Goal: Information Seeking & Learning: Learn about a topic

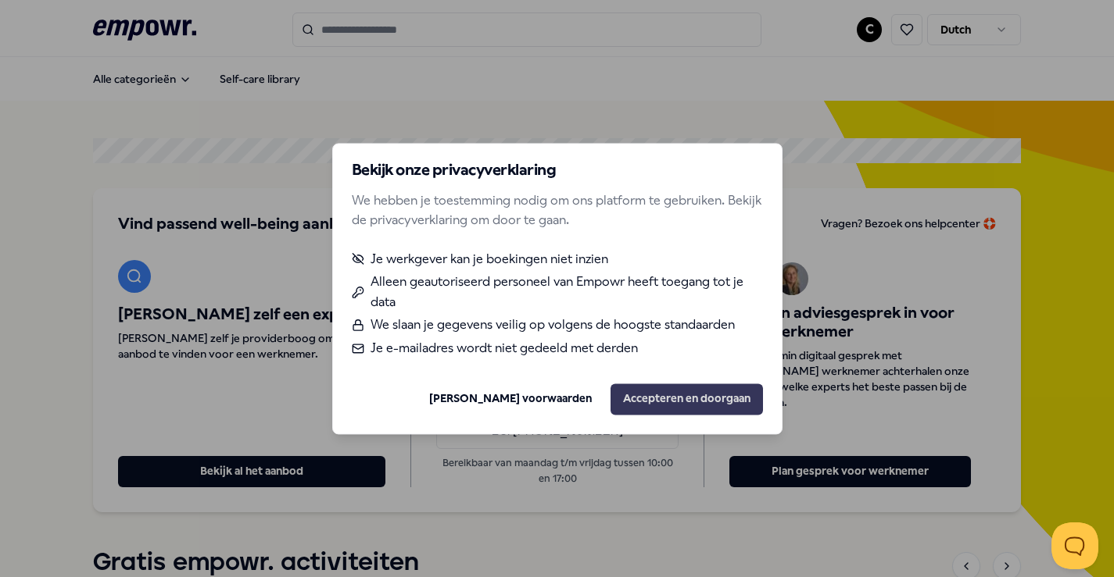
click at [696, 399] on button "Accepteren en doorgaan" at bounding box center [686, 399] width 152 height 31
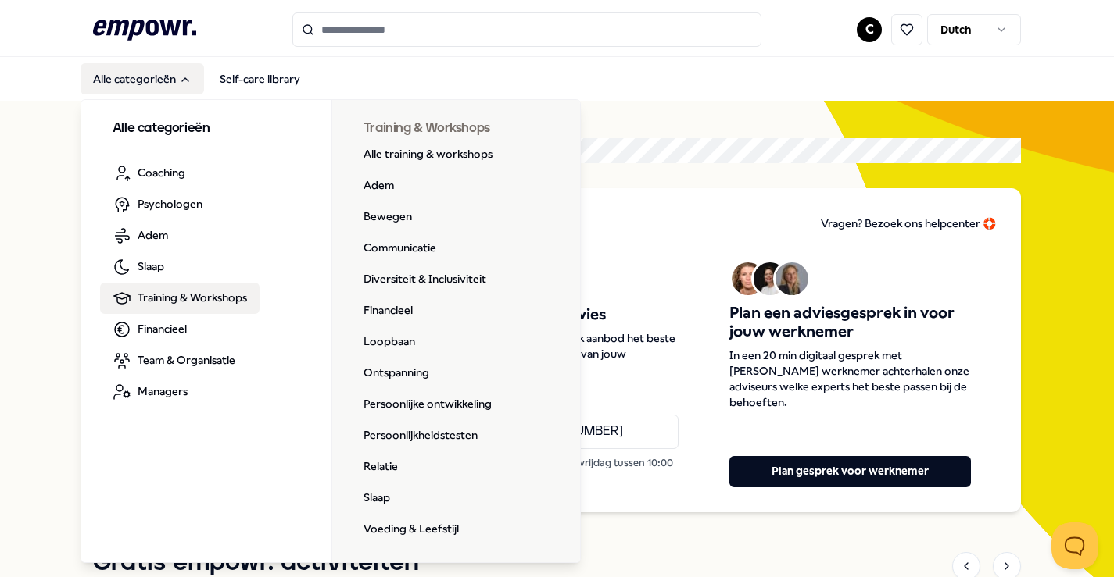
click at [155, 301] on span "Training & Workshops" at bounding box center [192, 297] width 109 height 17
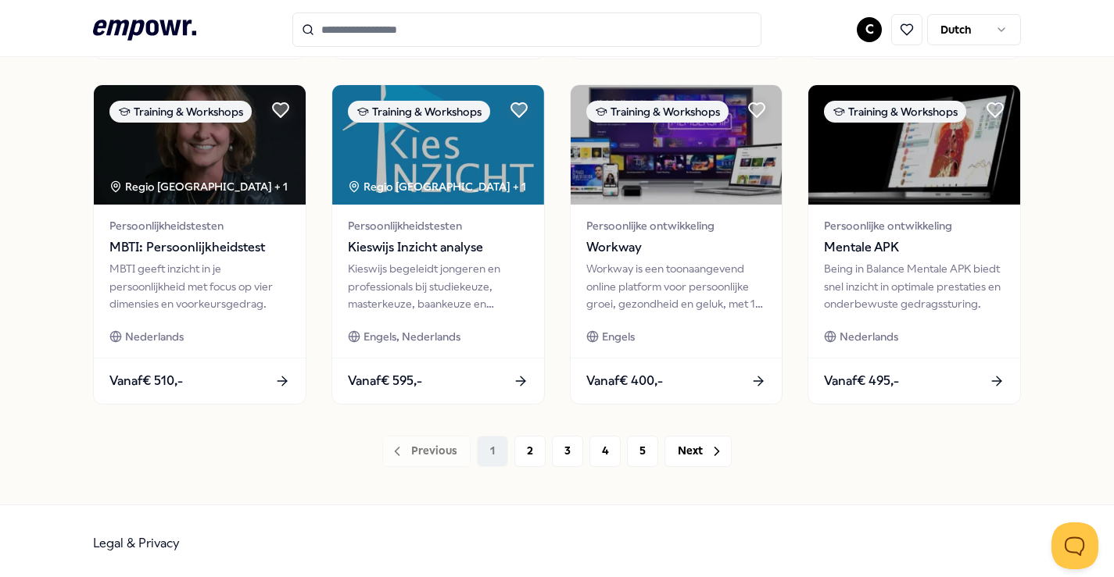
scroll to position [804, 0]
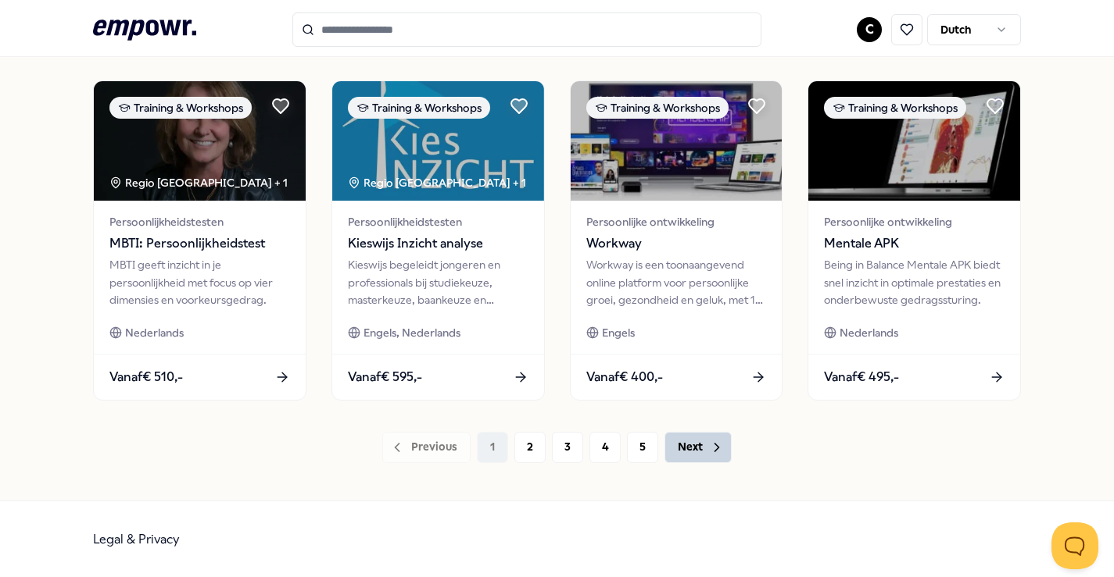
click at [706, 450] on button "Next" at bounding box center [697, 447] width 67 height 31
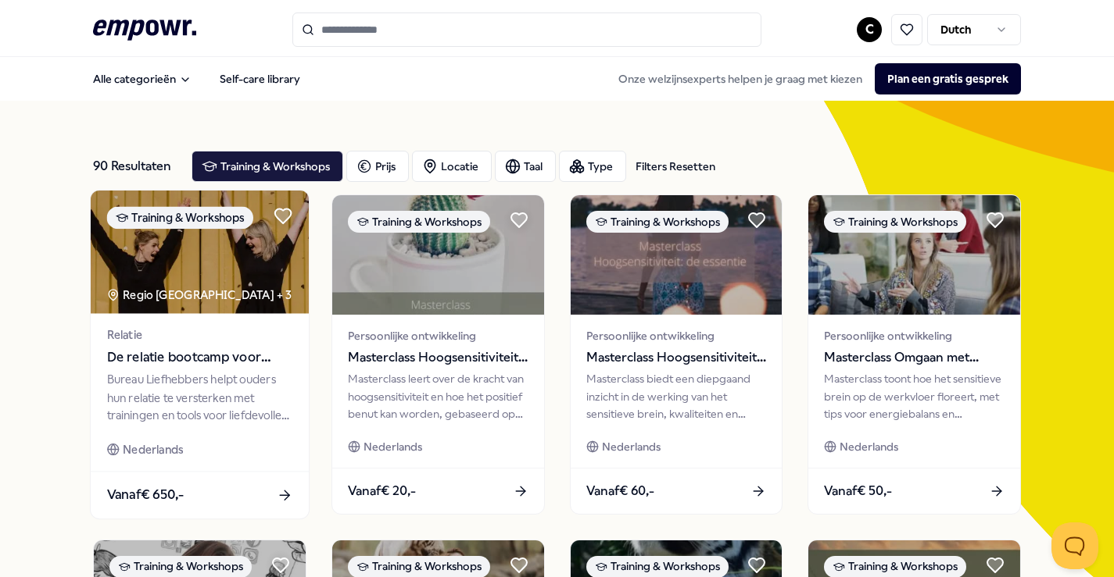
scroll to position [804, 0]
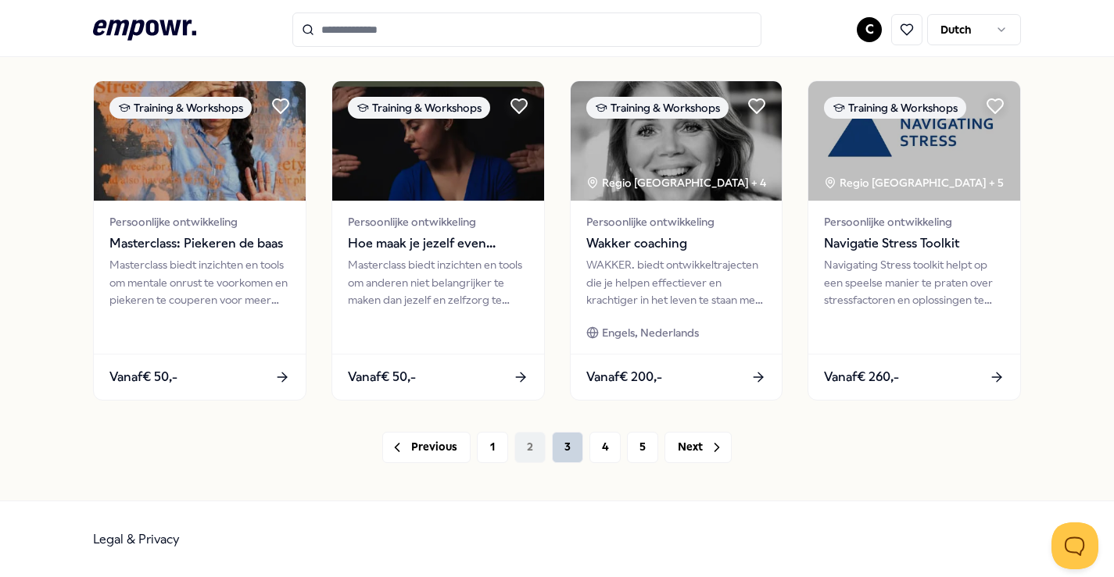
click at [573, 446] on button "3" at bounding box center [567, 447] width 31 height 31
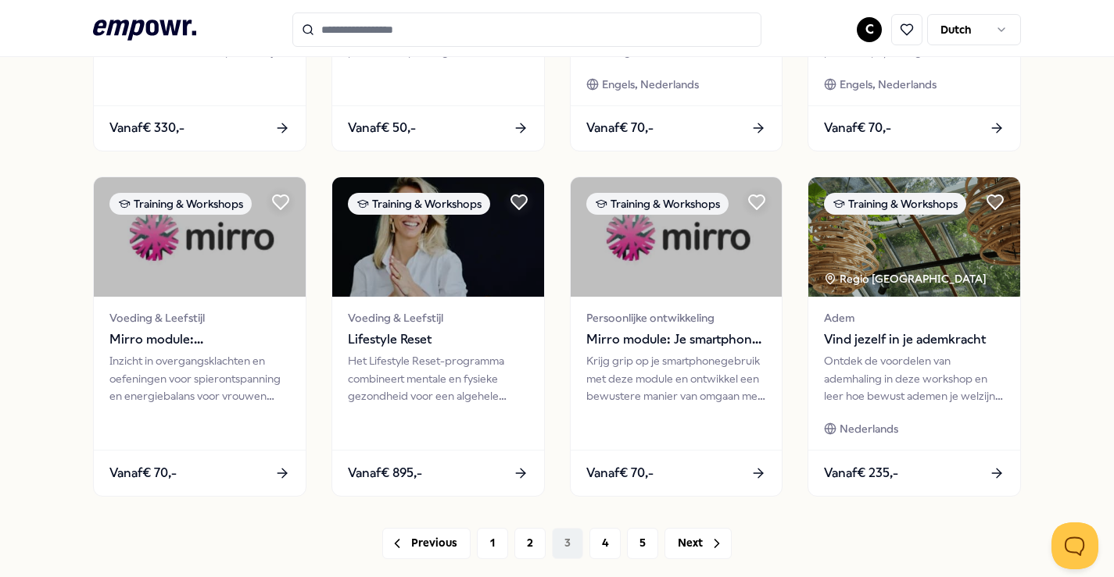
scroll to position [804, 0]
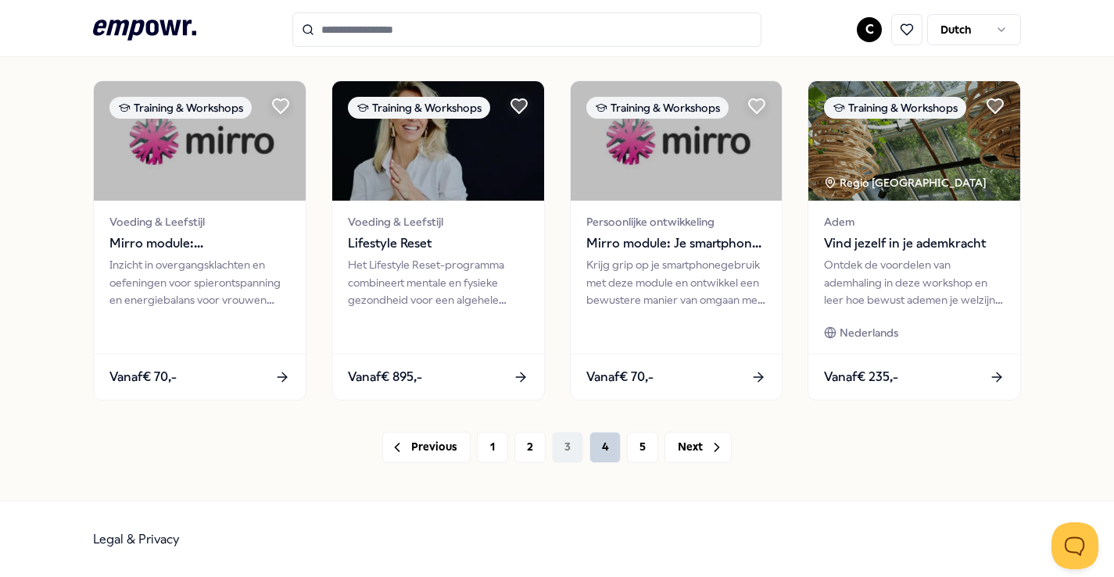
click at [599, 444] on button "4" at bounding box center [604, 447] width 31 height 31
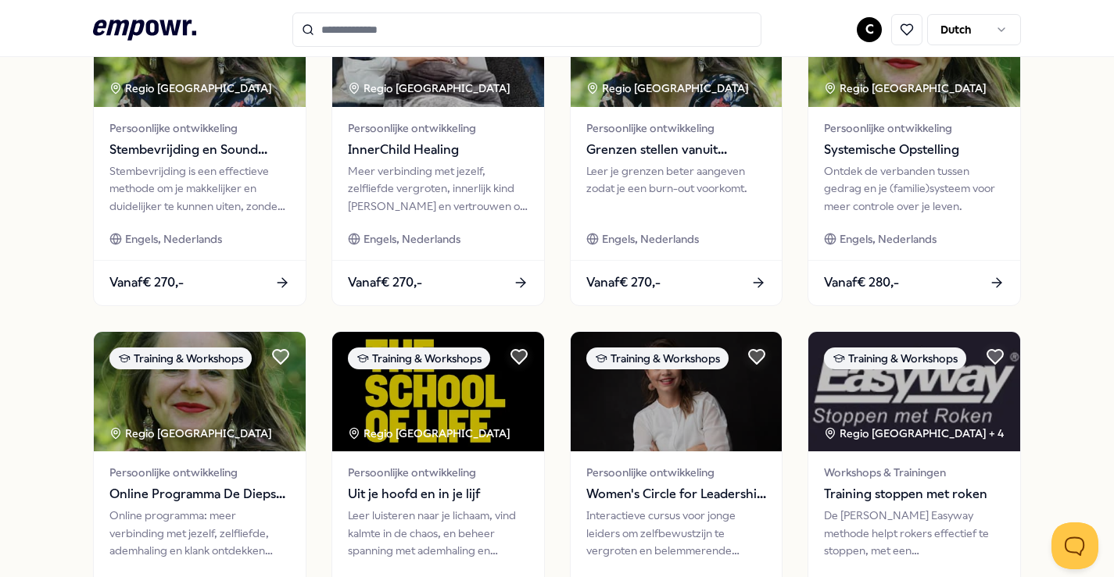
scroll to position [804, 0]
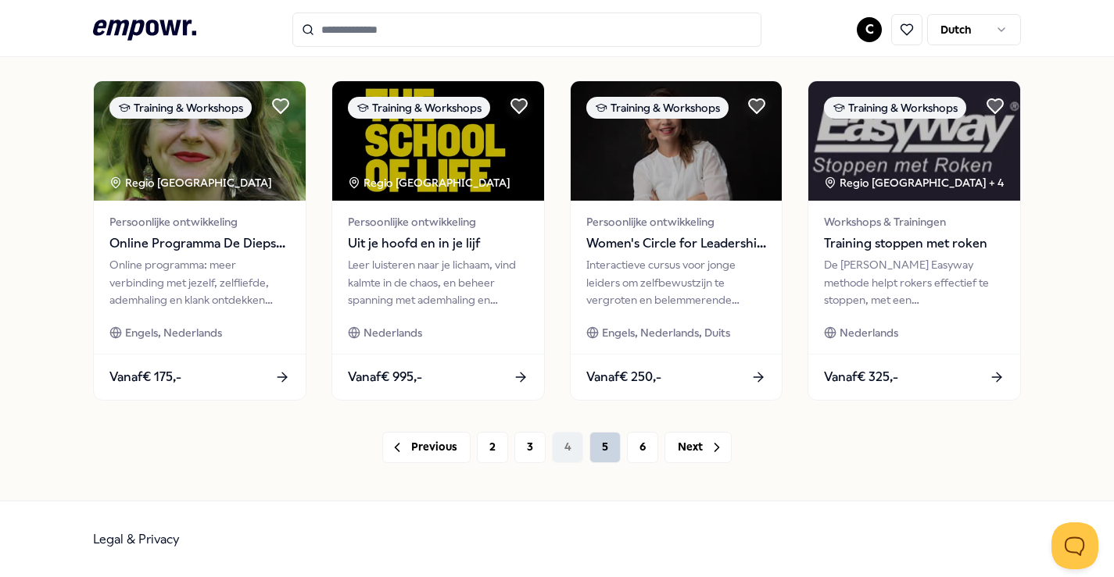
click at [604, 450] on button "5" at bounding box center [604, 447] width 31 height 31
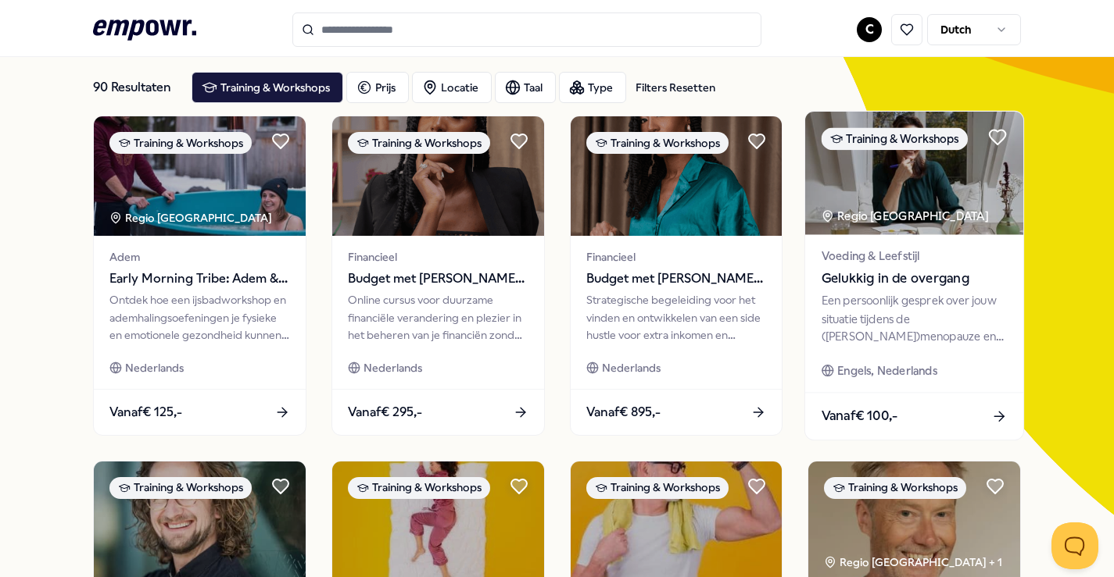
scroll to position [80, 0]
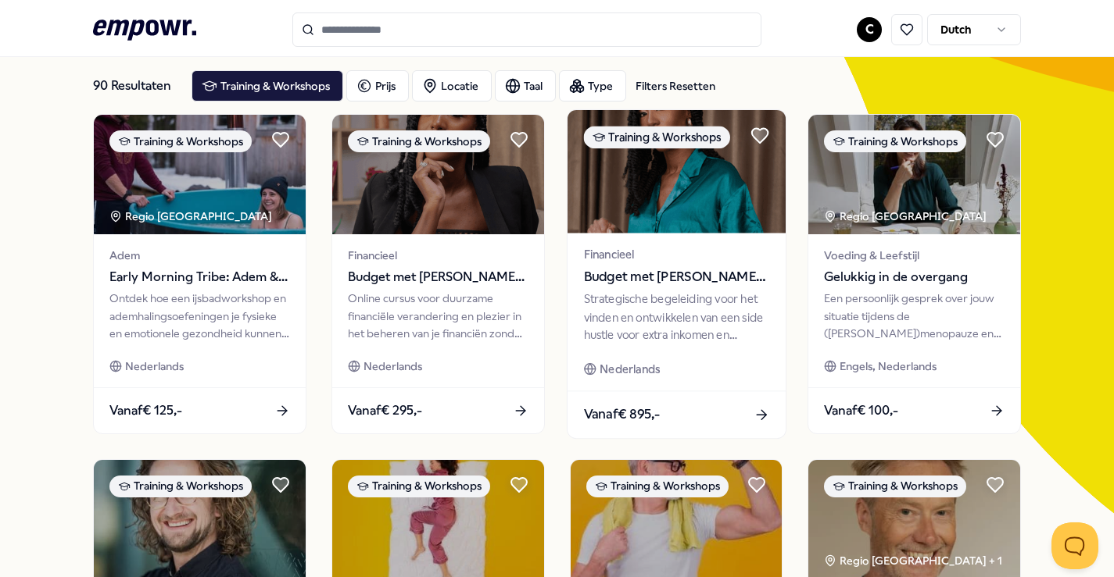
click at [685, 208] on img at bounding box center [676, 171] width 218 height 123
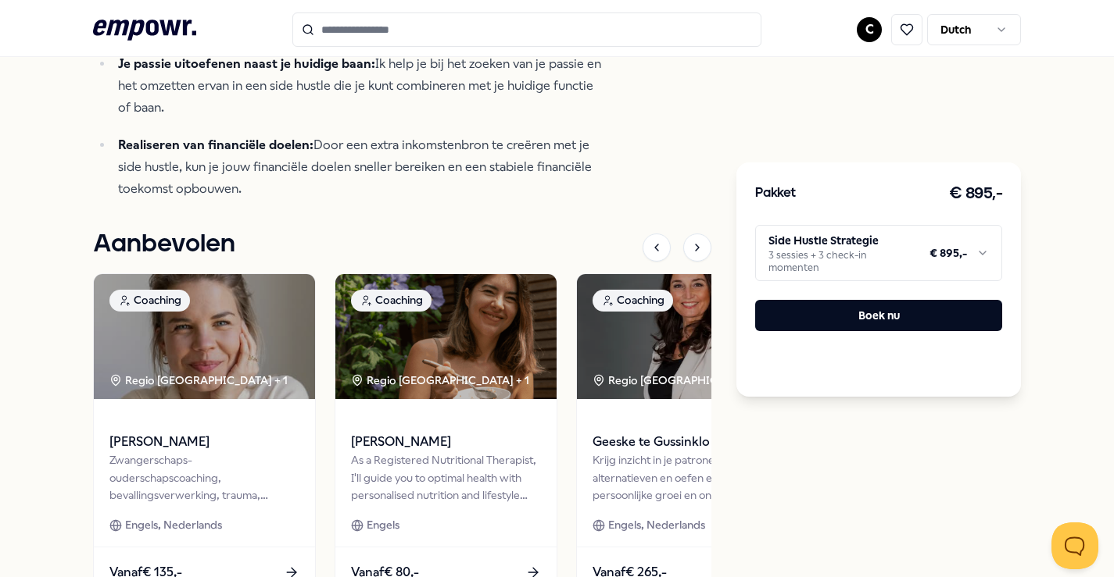
scroll to position [770, 0]
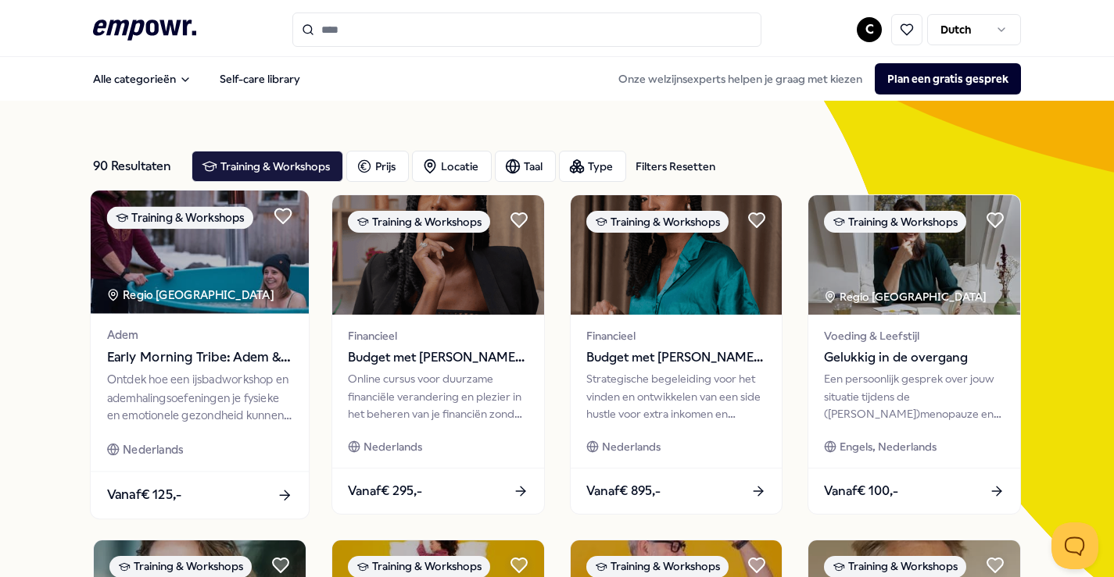
click at [213, 284] on img at bounding box center [200, 252] width 218 height 123
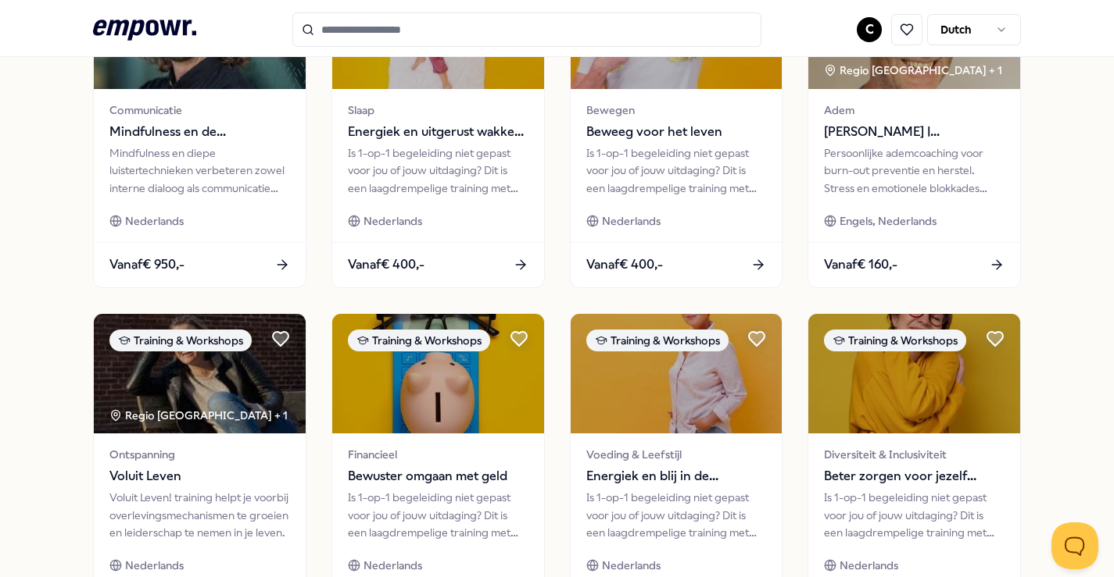
scroll to position [804, 0]
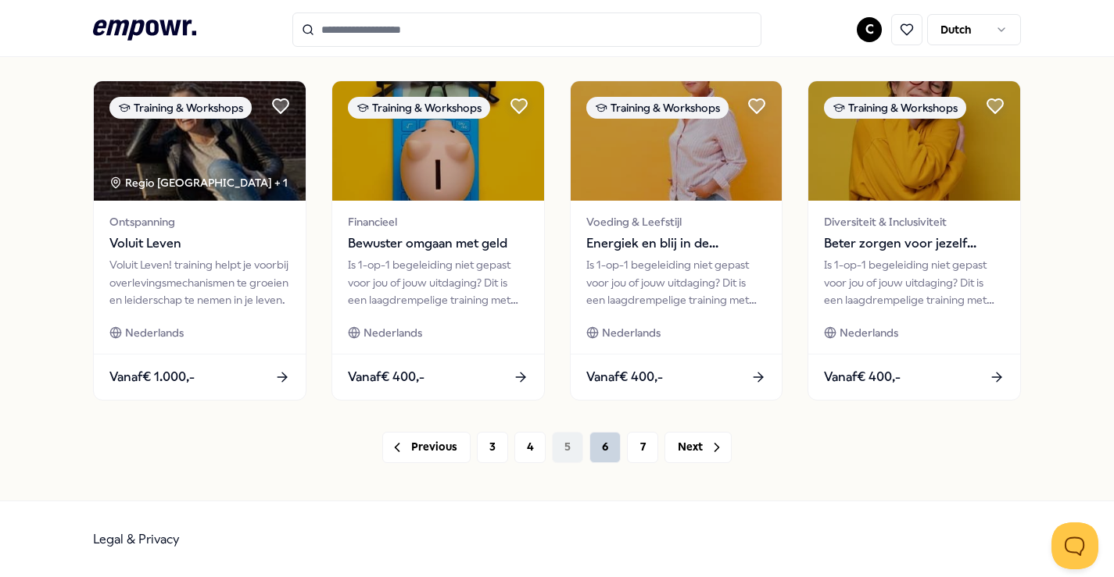
click at [601, 439] on button "6" at bounding box center [604, 447] width 31 height 31
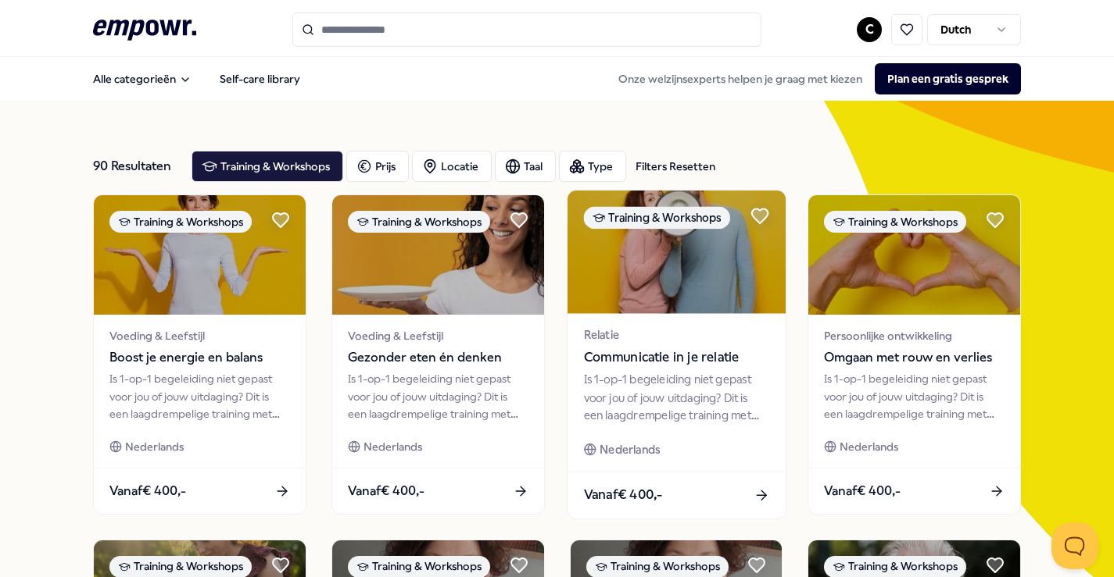
scroll to position [804, 0]
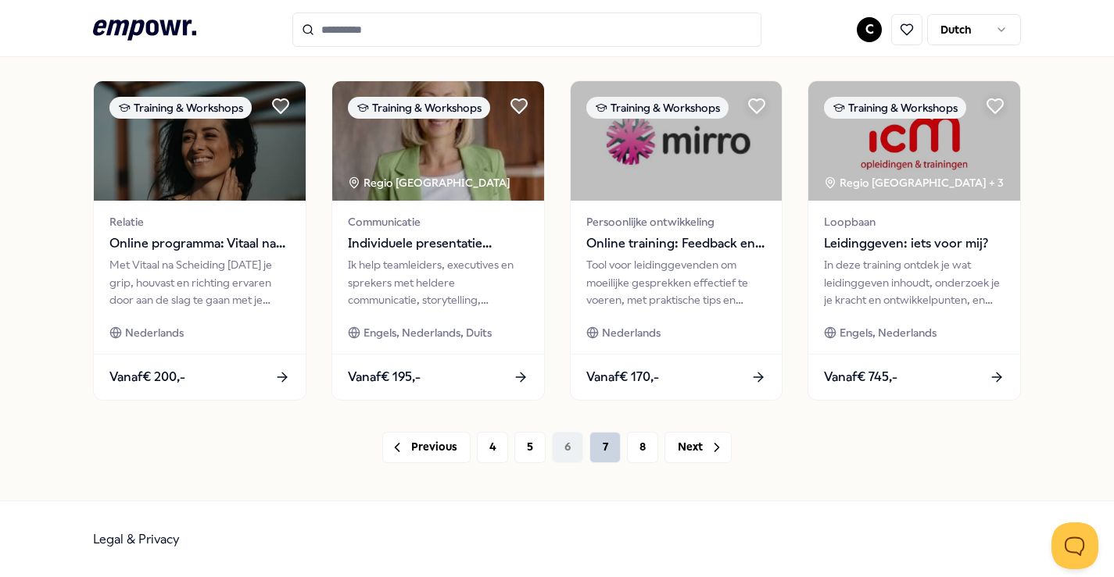
click at [608, 451] on button "7" at bounding box center [604, 447] width 31 height 31
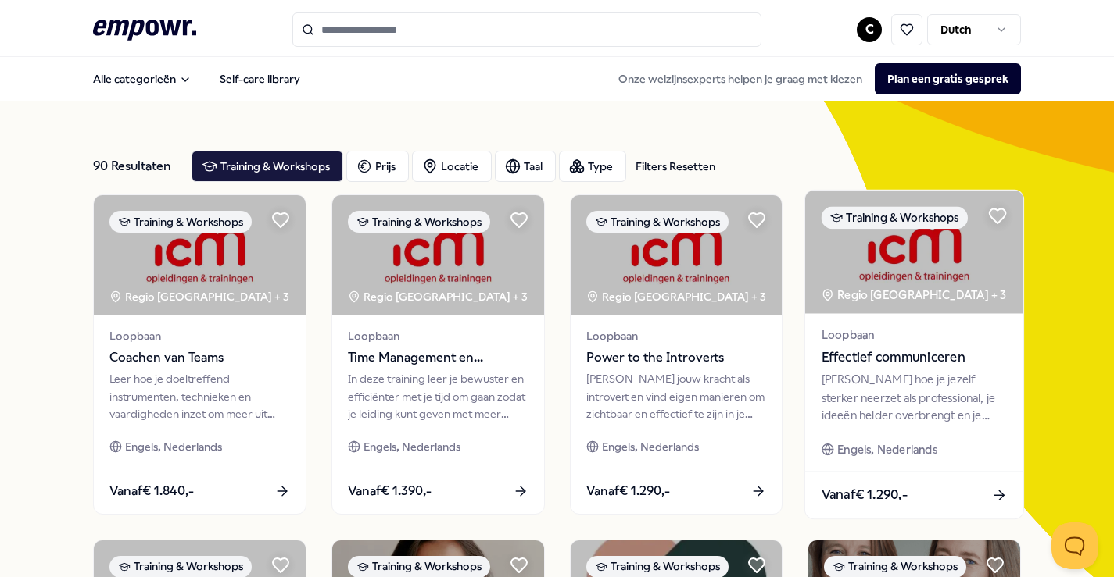
scroll to position [804, 0]
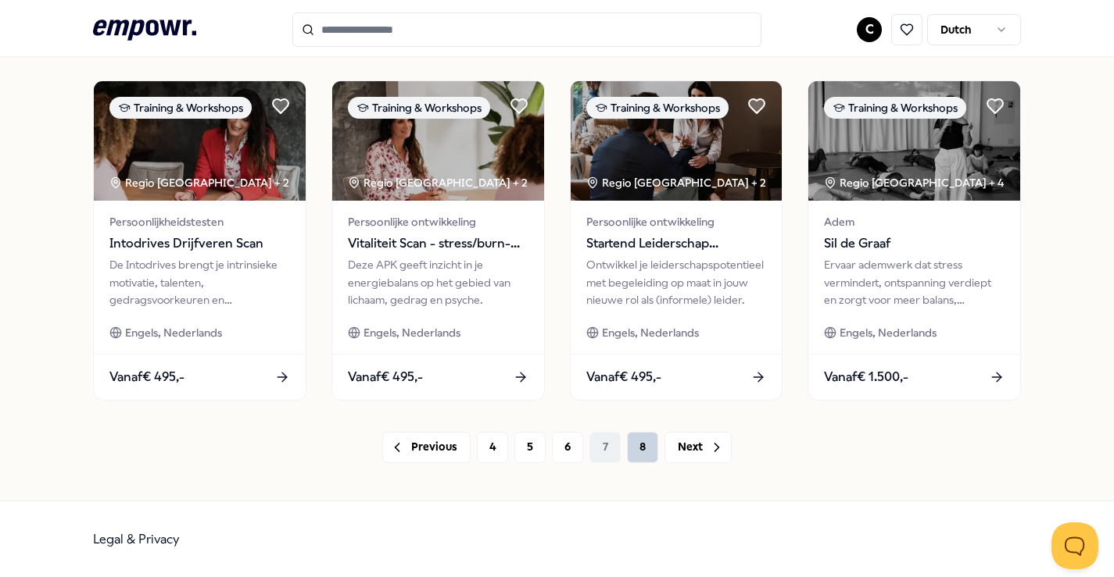
click at [641, 453] on button "8" at bounding box center [642, 447] width 31 height 31
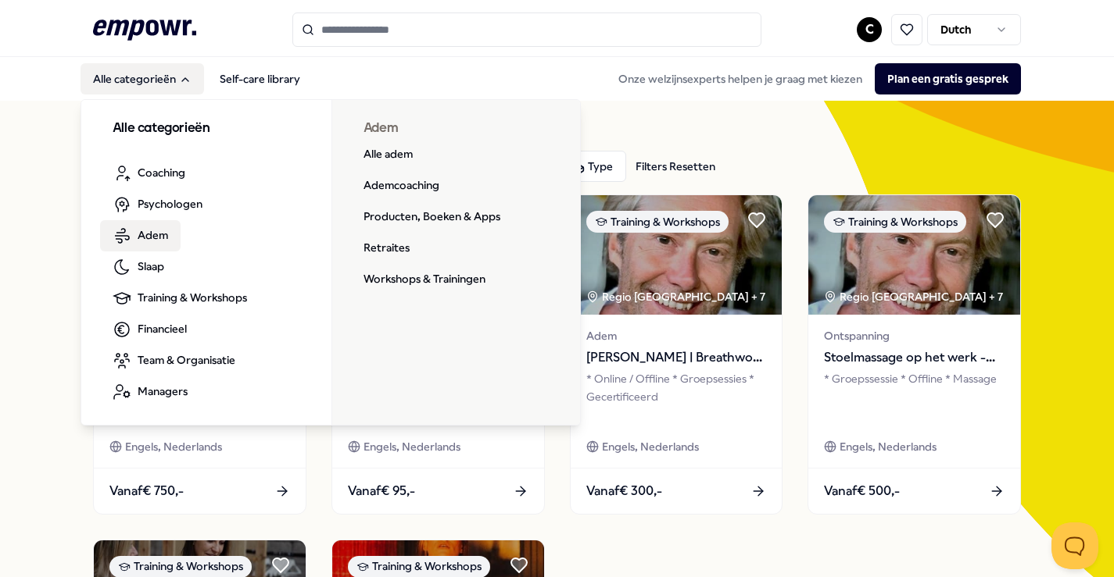
click at [155, 233] on span "Adem" at bounding box center [153, 235] width 30 height 17
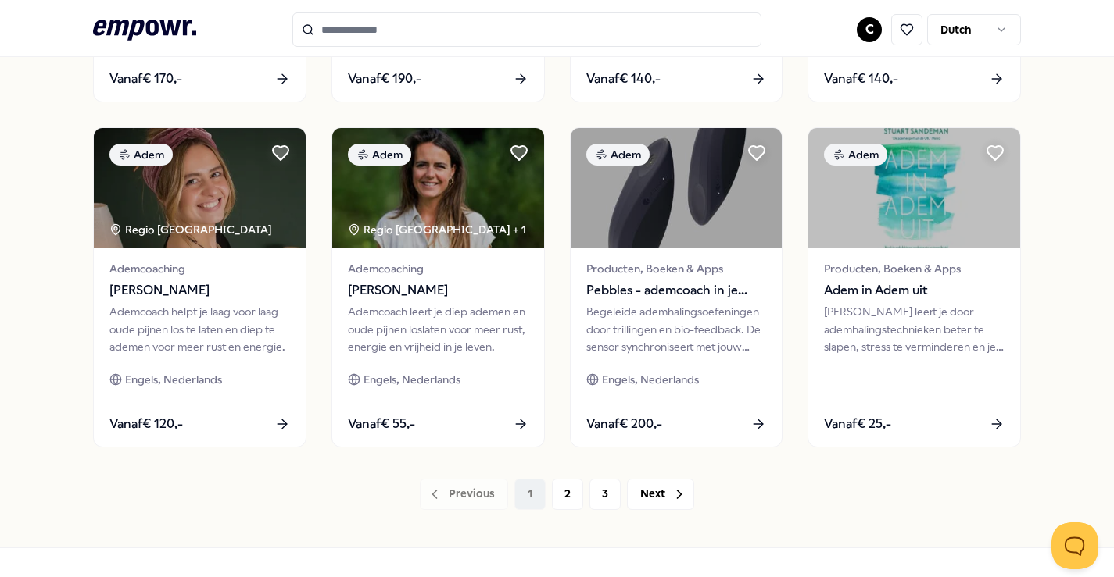
scroll to position [804, 0]
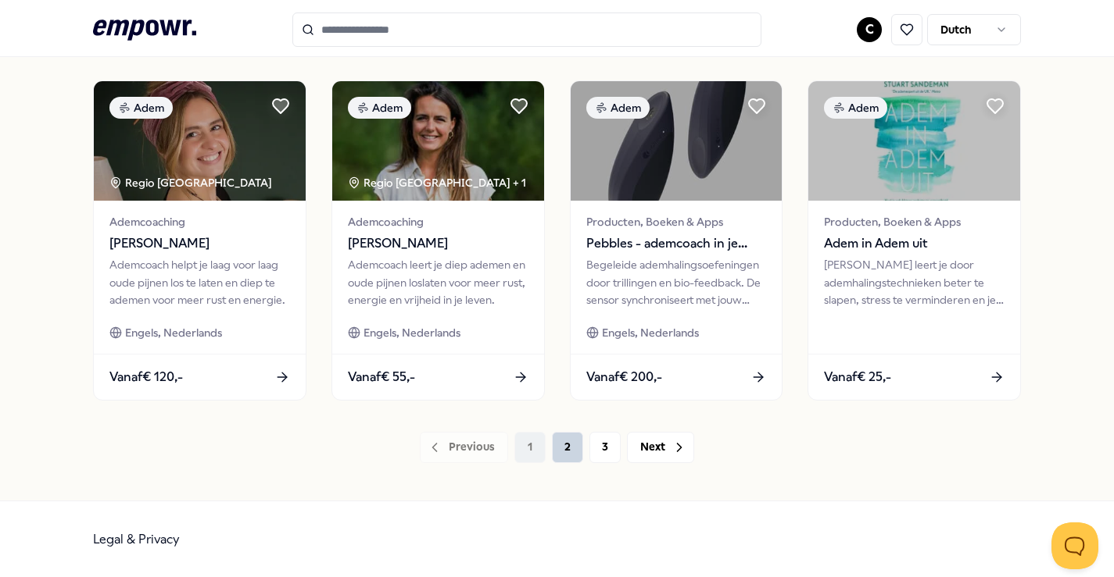
click at [572, 447] on button "2" at bounding box center [567, 447] width 31 height 31
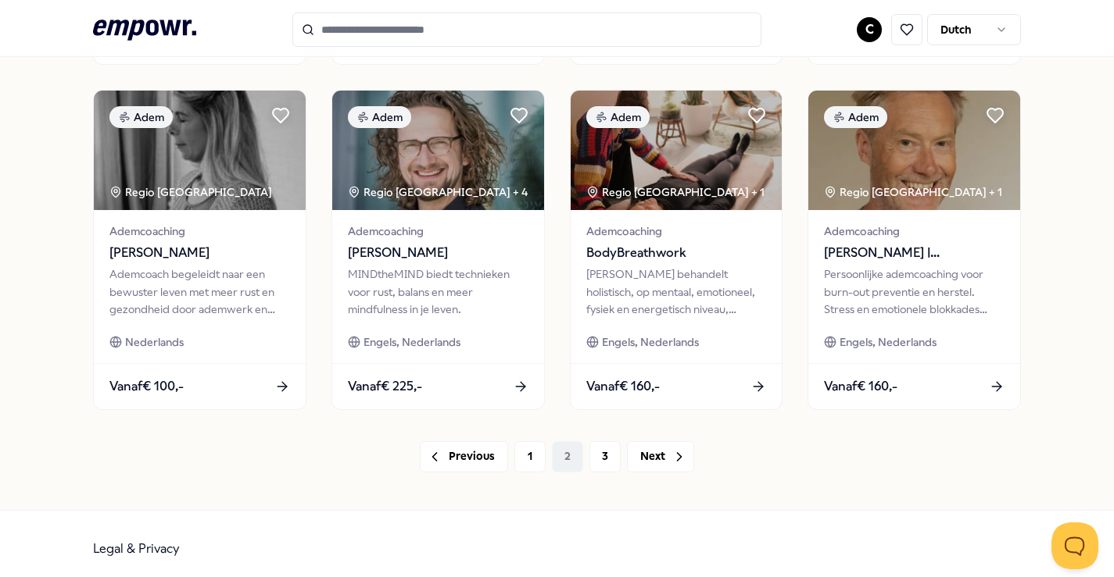
scroll to position [804, 0]
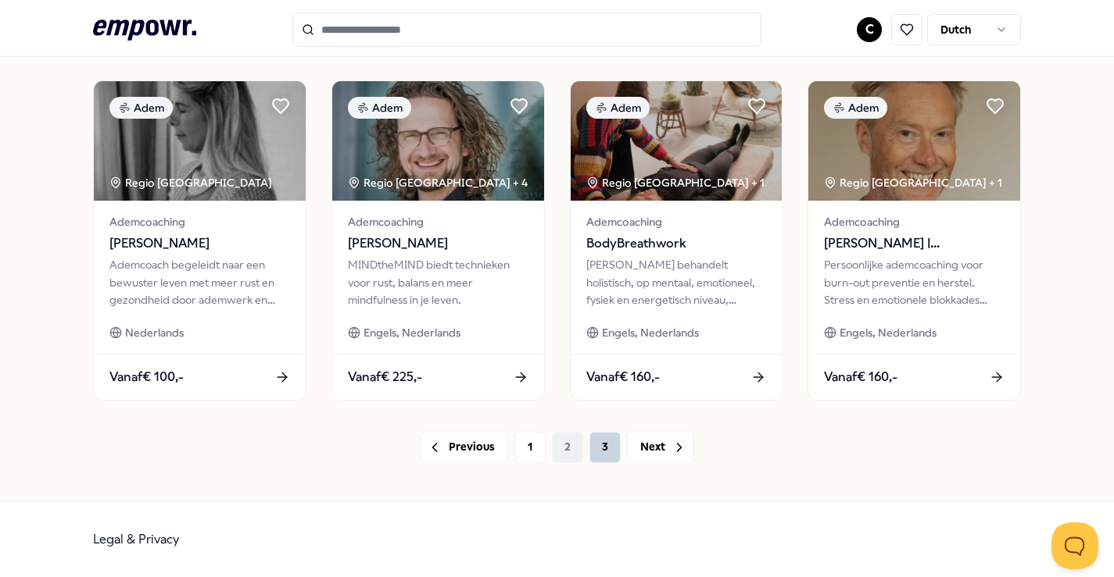
click at [603, 446] on button "3" at bounding box center [604, 447] width 31 height 31
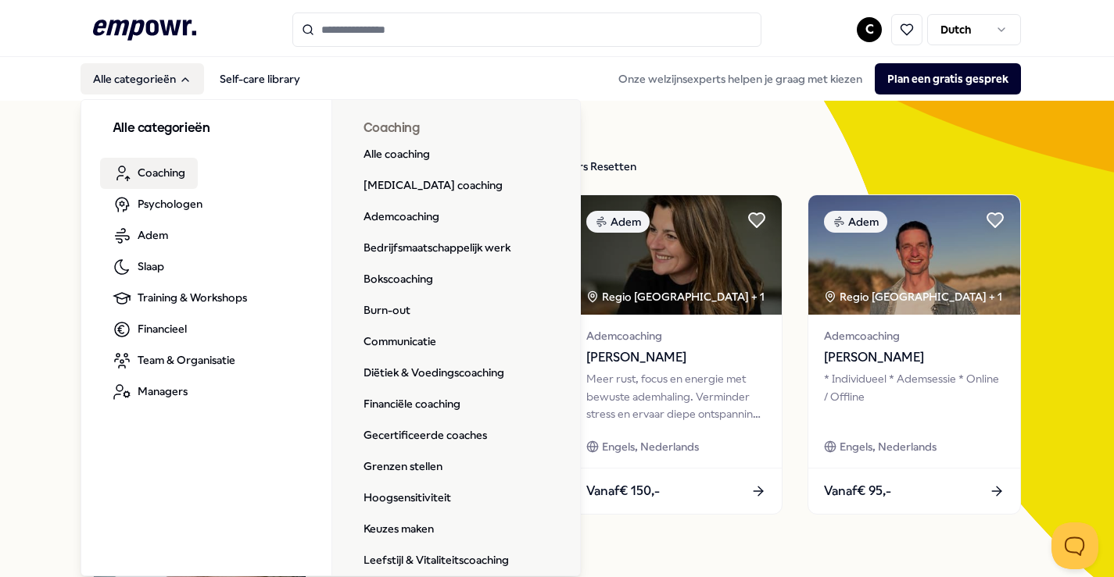
click at [162, 174] on span "Coaching" at bounding box center [162, 172] width 48 height 17
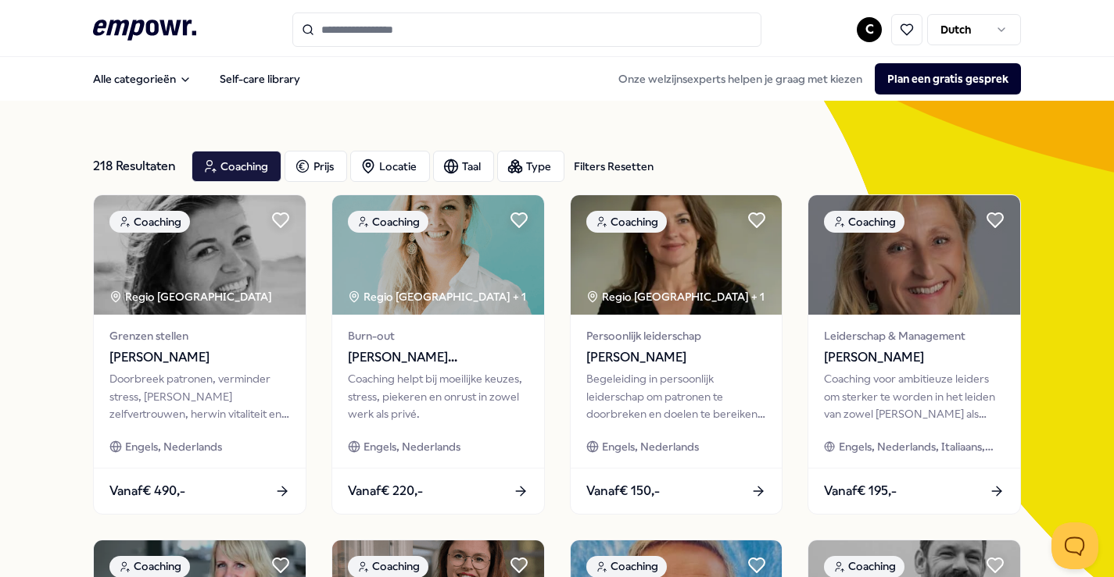
click at [365, 30] on input "Search for products, categories or subcategories" at bounding box center [526, 30] width 469 height 34
click at [288, 75] on link "Self-care library" at bounding box center [259, 78] width 105 height 31
click at [364, 34] on input "Search for products, categories or subcategories" at bounding box center [526, 30] width 469 height 34
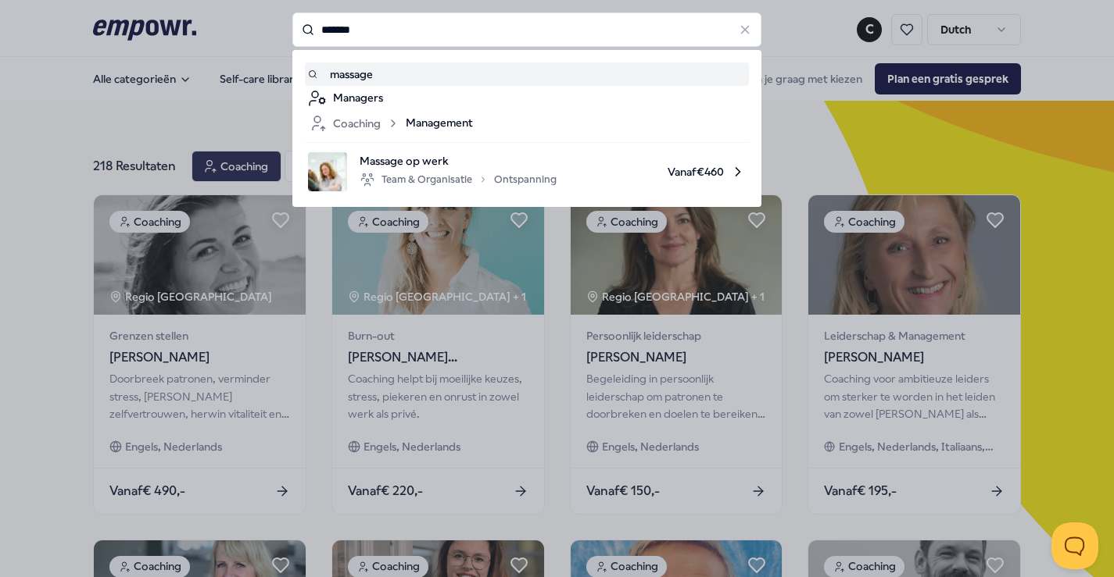
type input "*******"
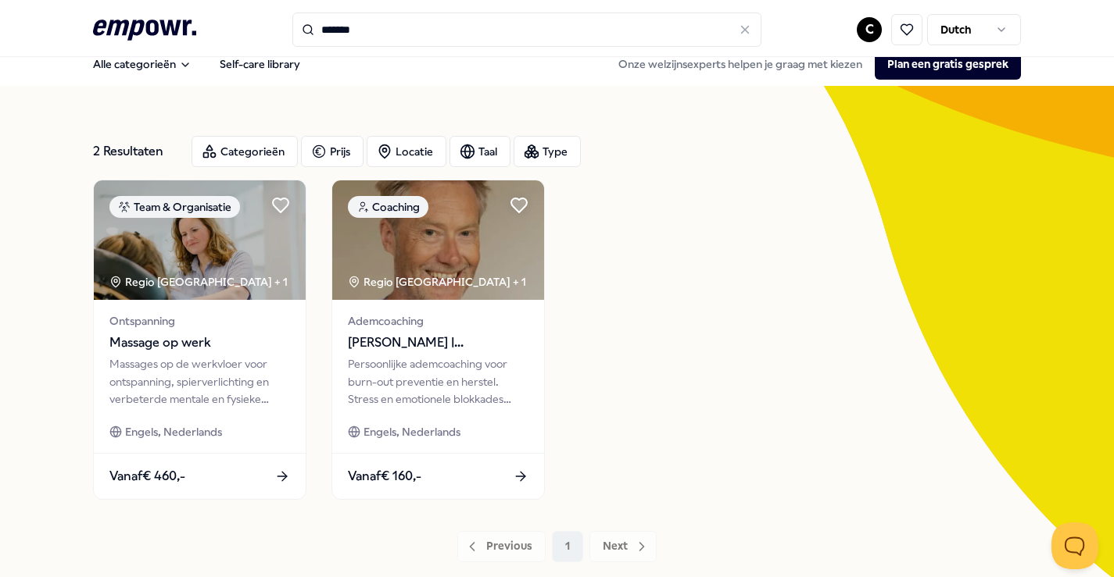
scroll to position [18, 0]
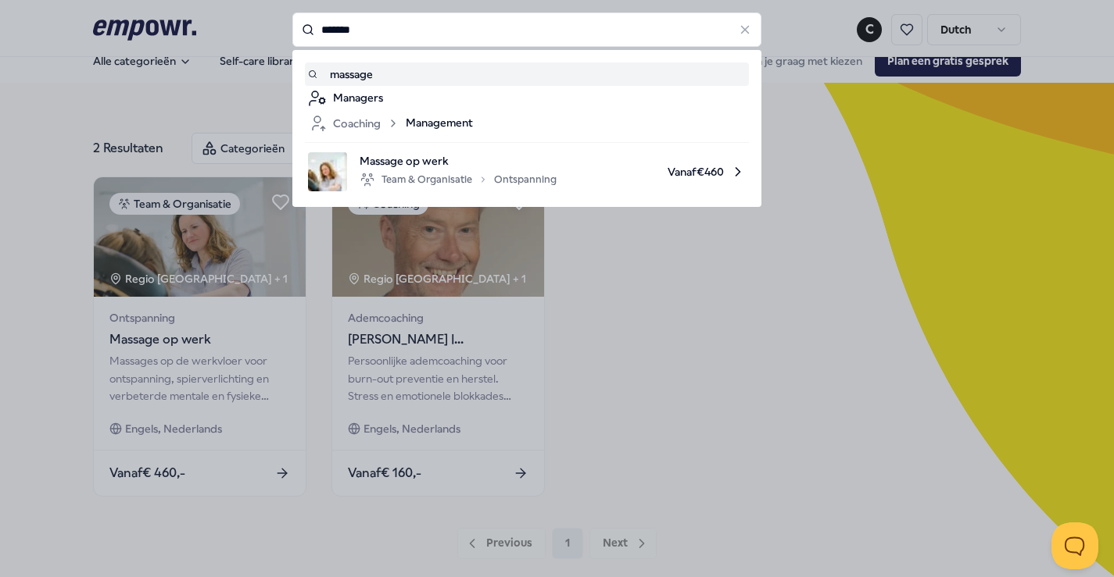
drag, startPoint x: 395, startPoint y: 27, endPoint x: 327, endPoint y: 23, distance: 68.1
click at [326, 23] on input "*******" at bounding box center [526, 30] width 469 height 34
type input "*"
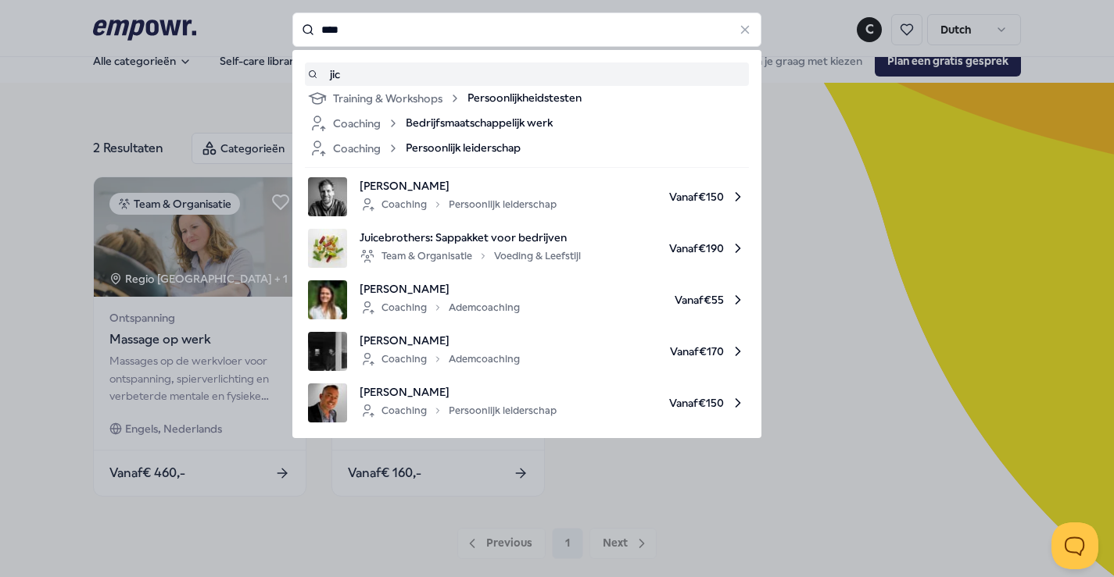
type input "****"
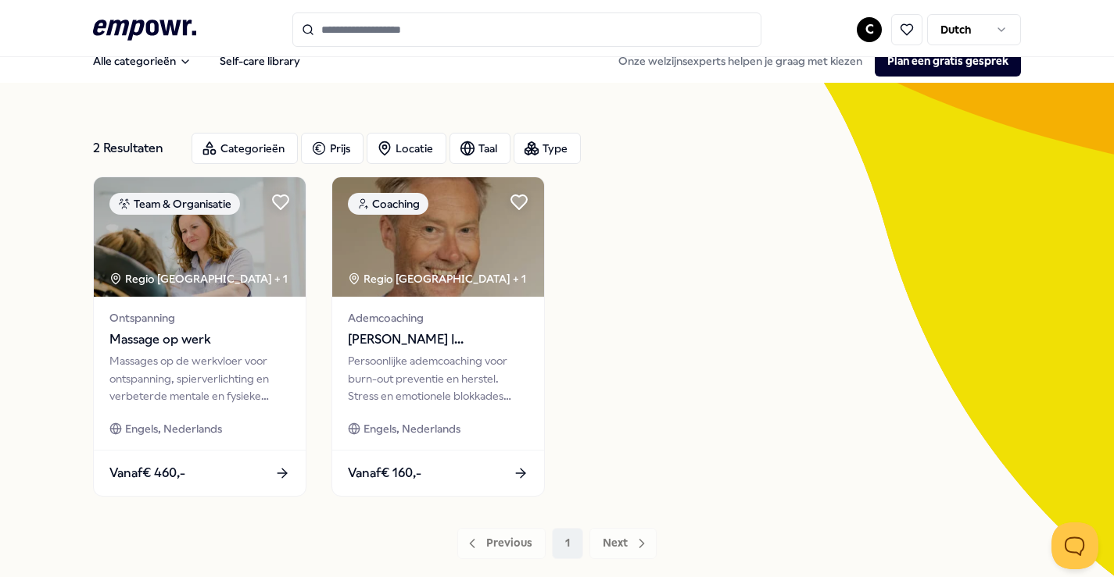
type input "****"
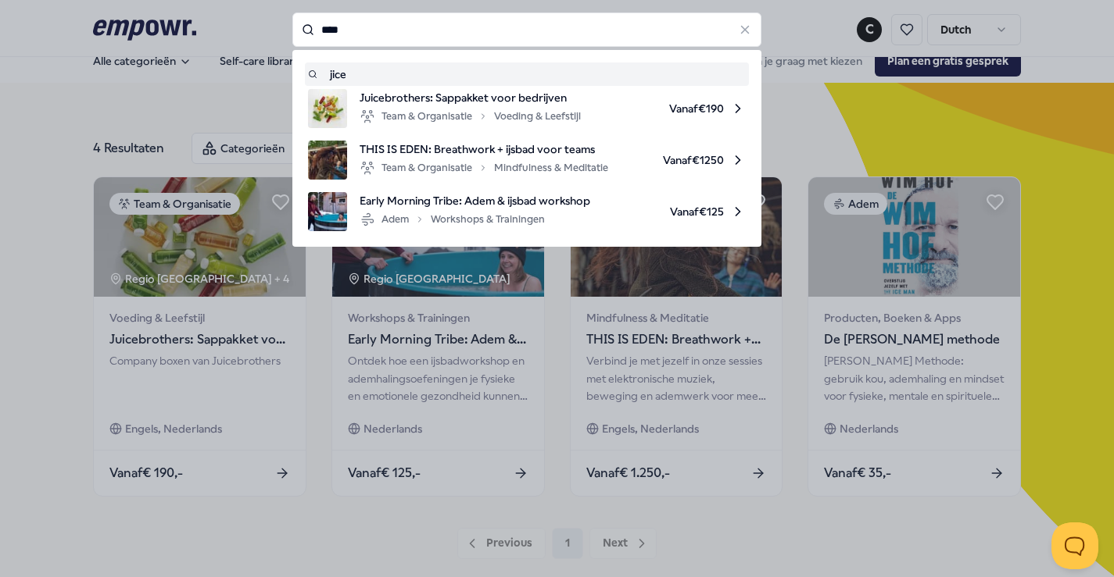
click at [379, 25] on input "****" at bounding box center [526, 30] width 469 height 34
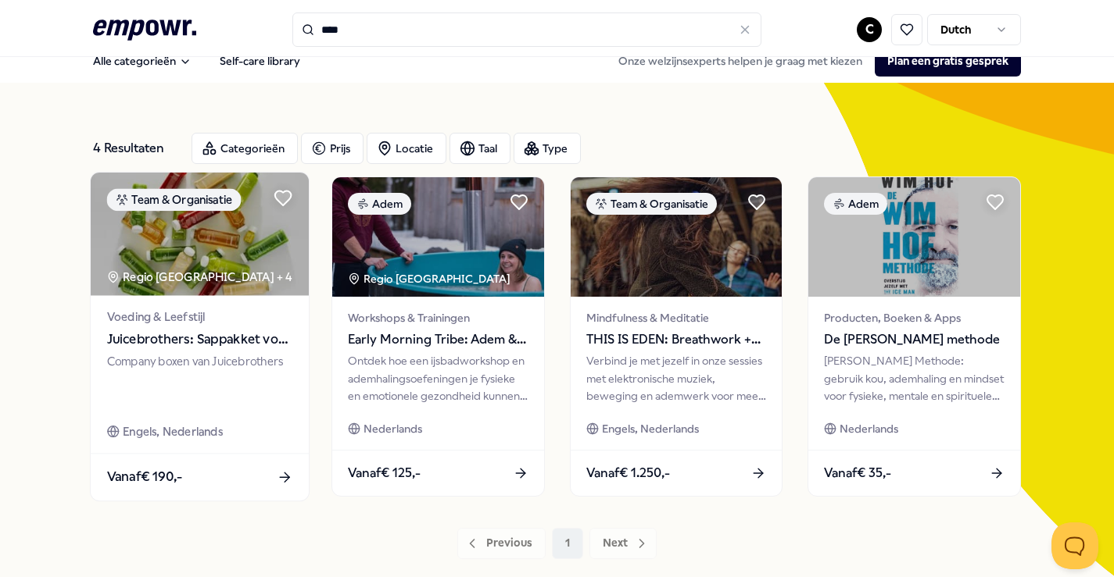
click at [163, 198] on div "Team & Organisatie" at bounding box center [173, 199] width 134 height 23
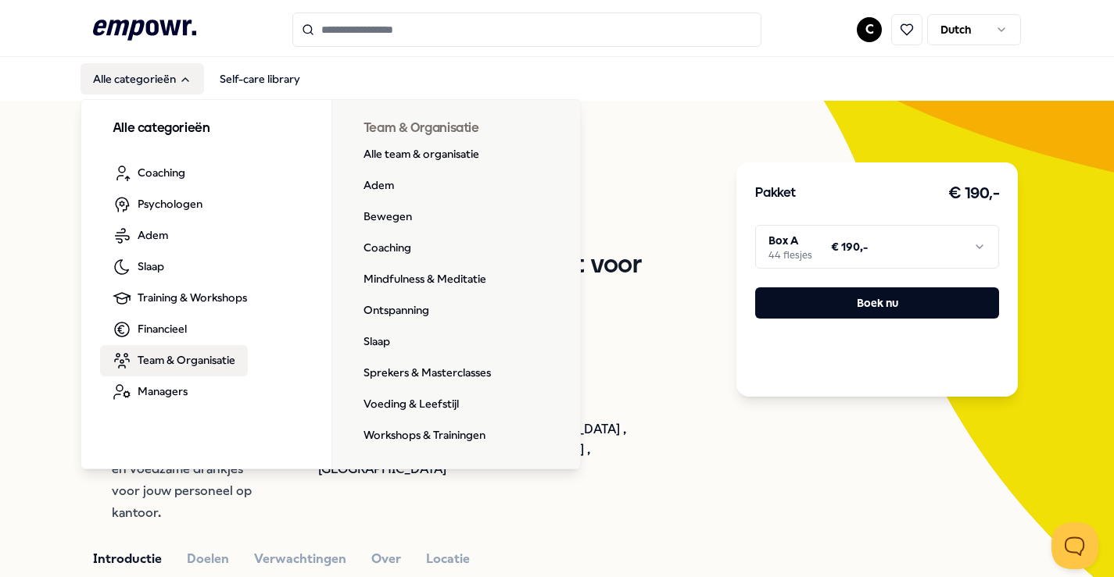
click at [166, 362] on span "Team & Organisatie" at bounding box center [187, 360] width 98 height 17
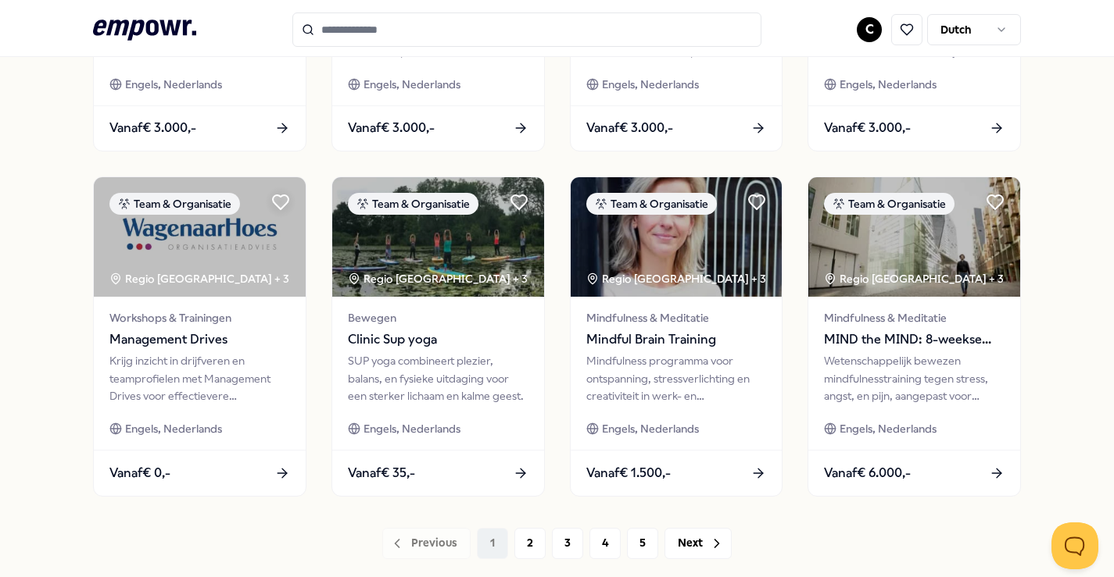
scroll to position [813, 0]
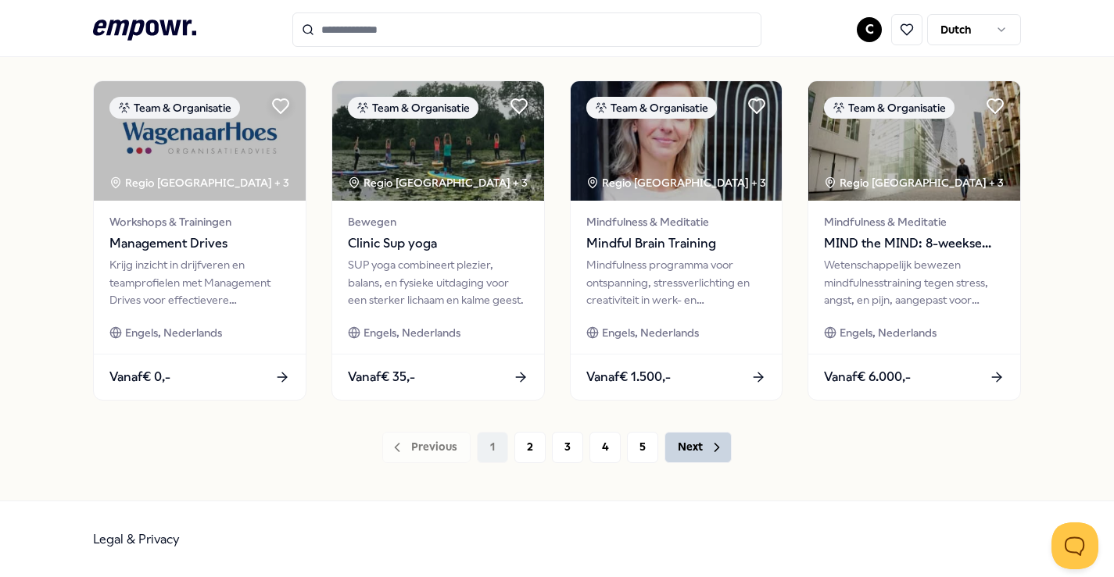
click at [709, 445] on icon at bounding box center [717, 448] width 16 height 16
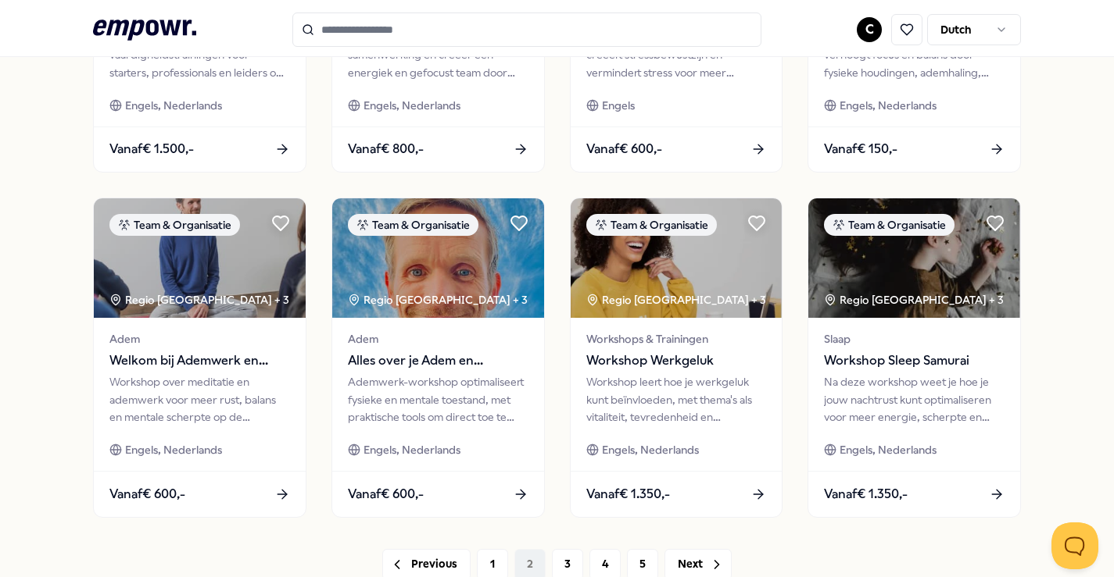
scroll to position [813, 0]
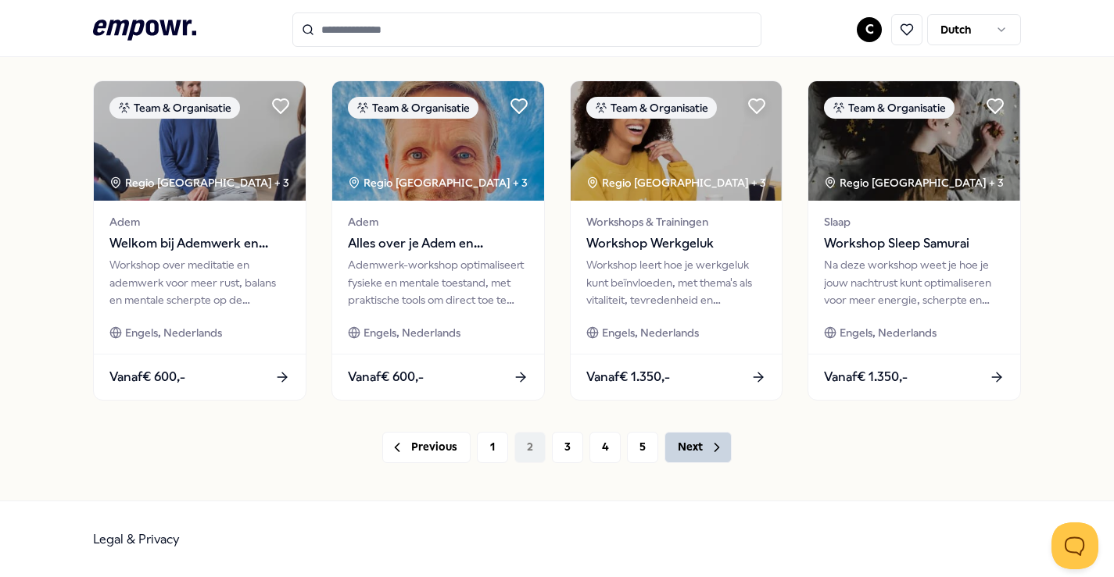
click at [720, 441] on icon at bounding box center [717, 448] width 16 height 16
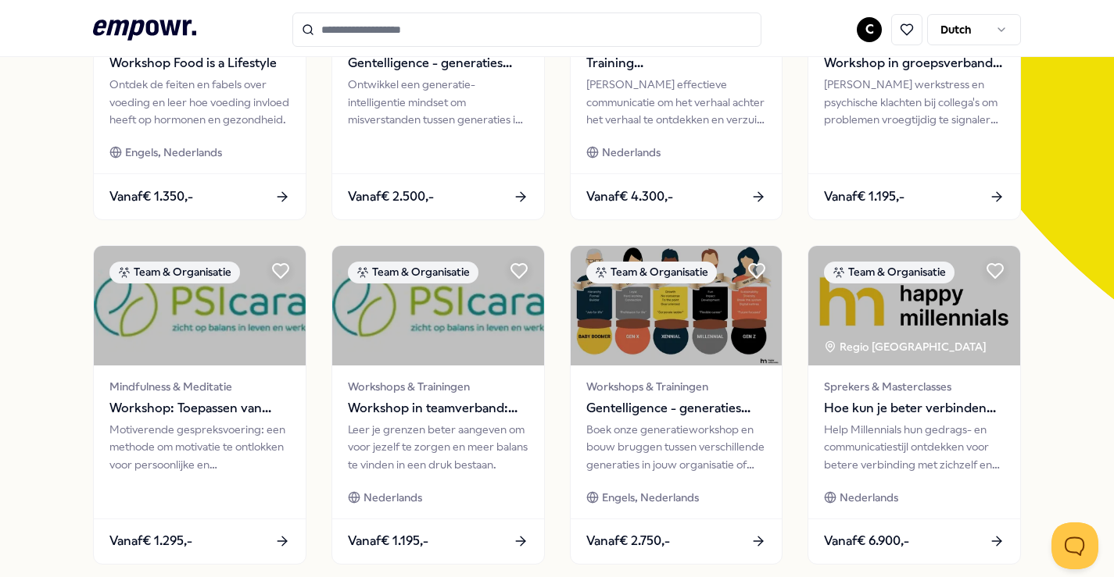
scroll to position [813, 0]
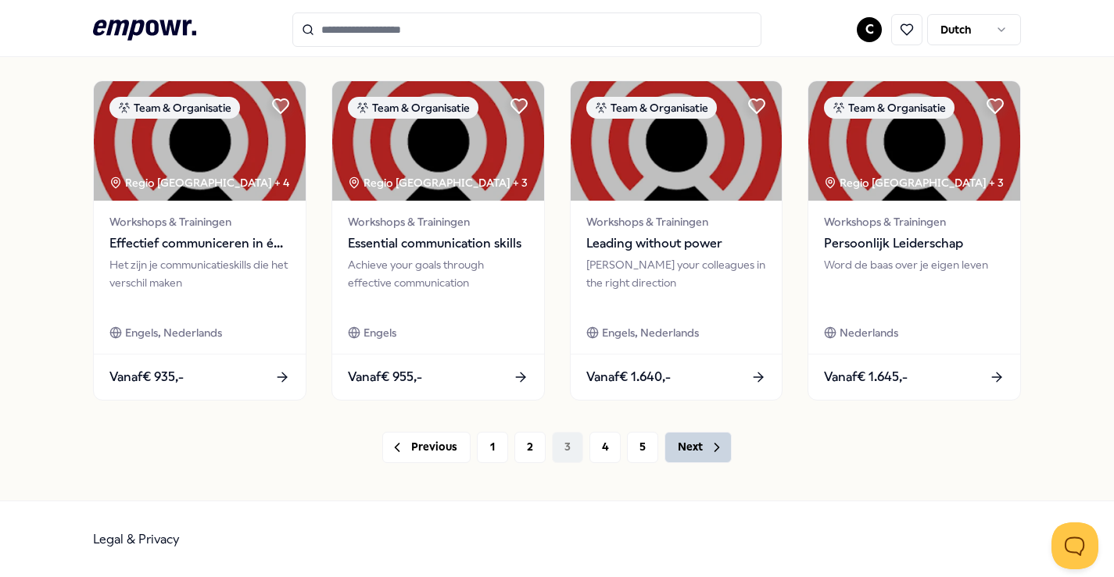
click at [701, 444] on button "Next" at bounding box center [697, 447] width 67 height 31
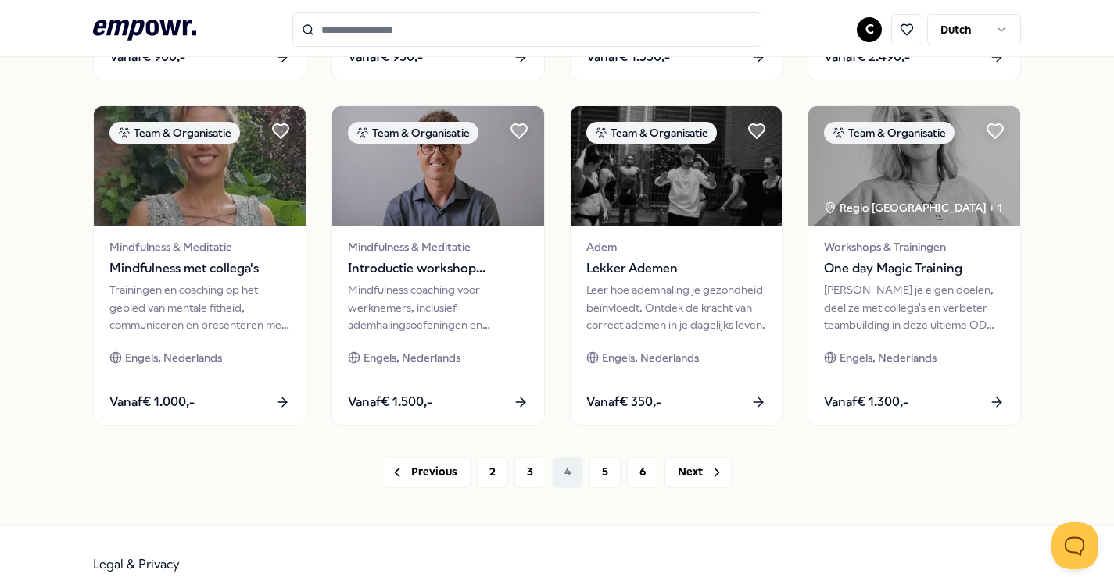
scroll to position [813, 0]
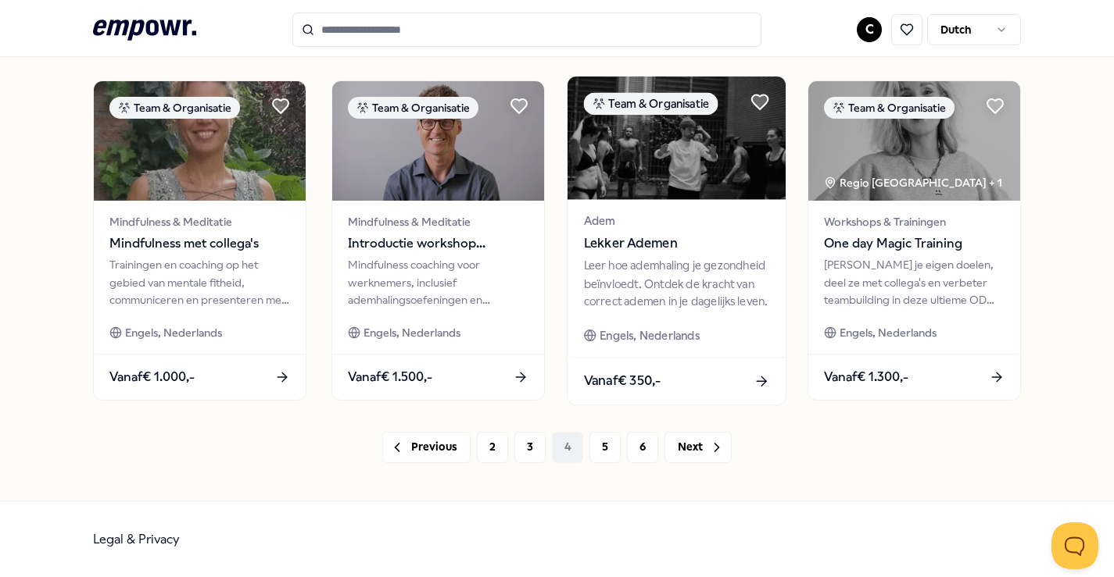
click at [678, 191] on img at bounding box center [676, 138] width 218 height 123
